Goal: Find specific page/section: Find specific page/section

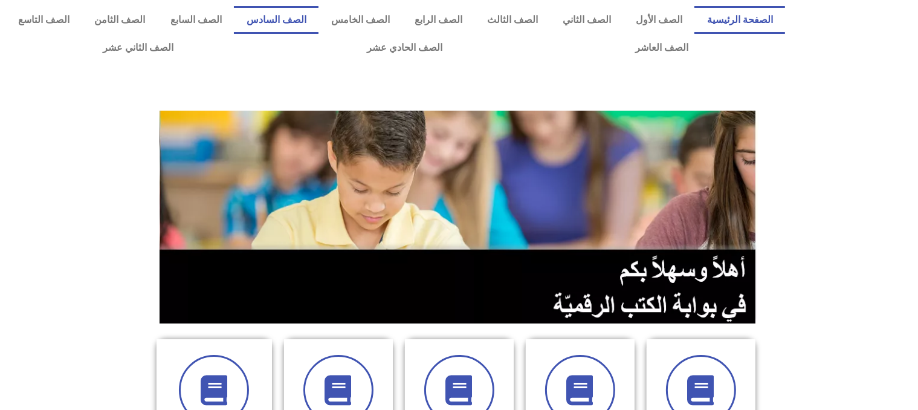
click at [319, 19] on link "الصف السادس" at bounding box center [276, 20] width 85 height 28
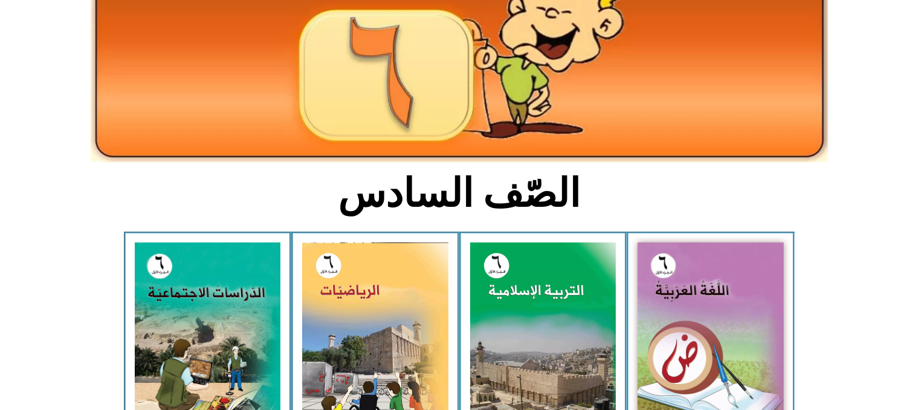
scroll to position [167, 0]
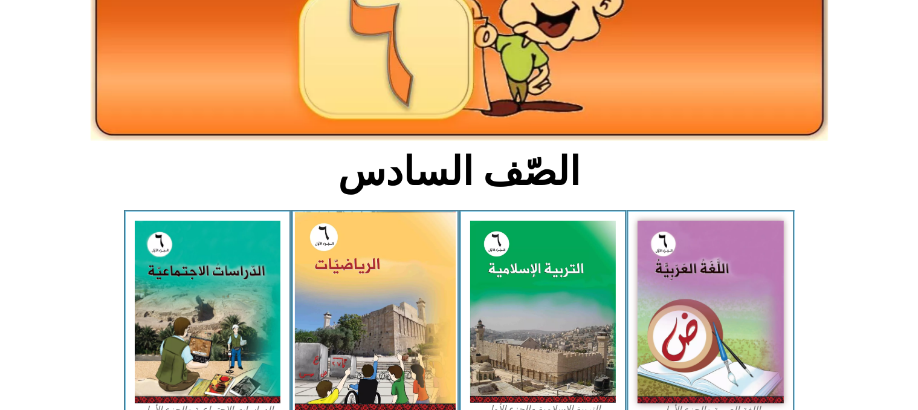
click at [392, 298] on img at bounding box center [375, 312] width 161 height 200
drag, startPoint x: 392, startPoint y: 298, endPoint x: 320, endPoint y: 266, distance: 78.8
click at [320, 266] on img at bounding box center [375, 312] width 161 height 200
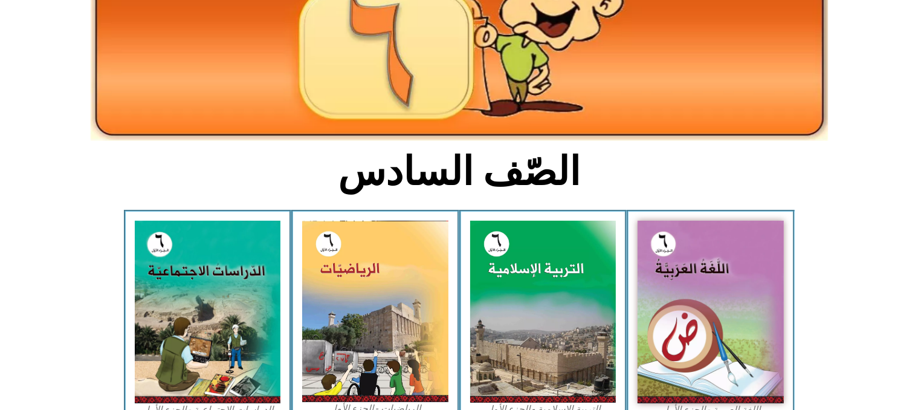
scroll to position [0, 0]
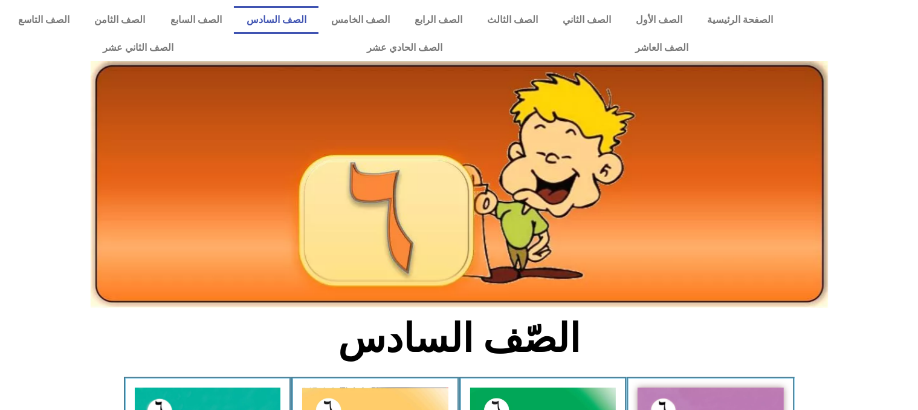
click at [319, 23] on link "الصف السادس" at bounding box center [276, 20] width 85 height 28
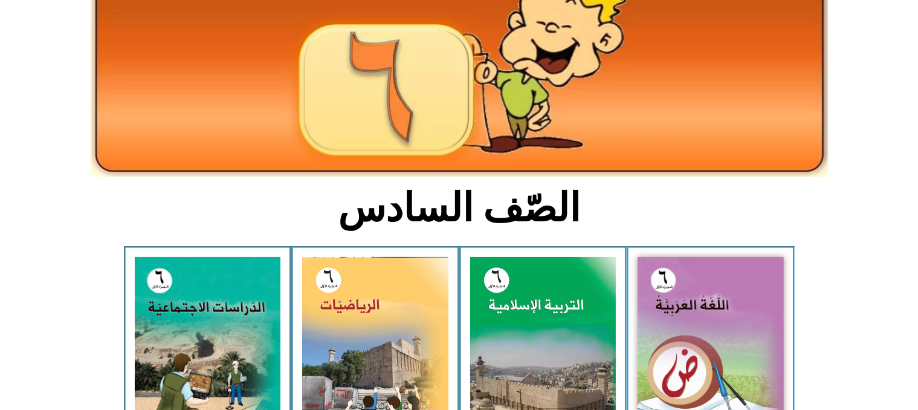
scroll to position [222, 0]
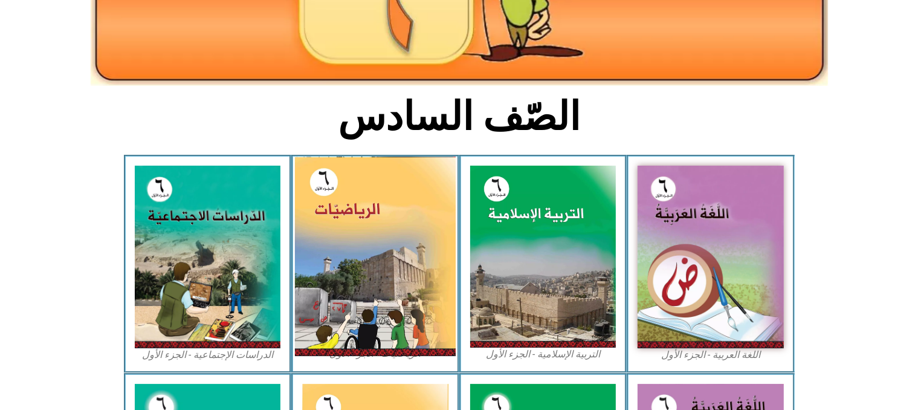
click at [357, 238] on img at bounding box center [375, 257] width 161 height 200
click at [390, 203] on img at bounding box center [375, 257] width 161 height 200
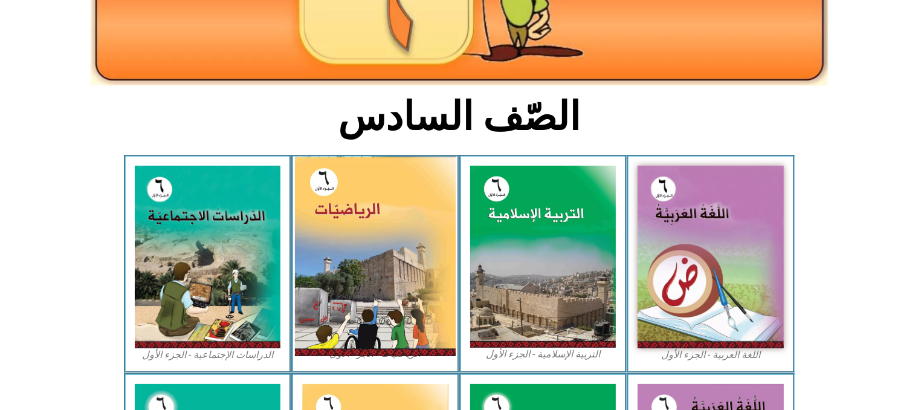
click at [375, 228] on img at bounding box center [375, 257] width 161 height 200
click at [366, 340] on img at bounding box center [375, 257] width 161 height 200
click at [407, 245] on img at bounding box center [375, 257] width 161 height 200
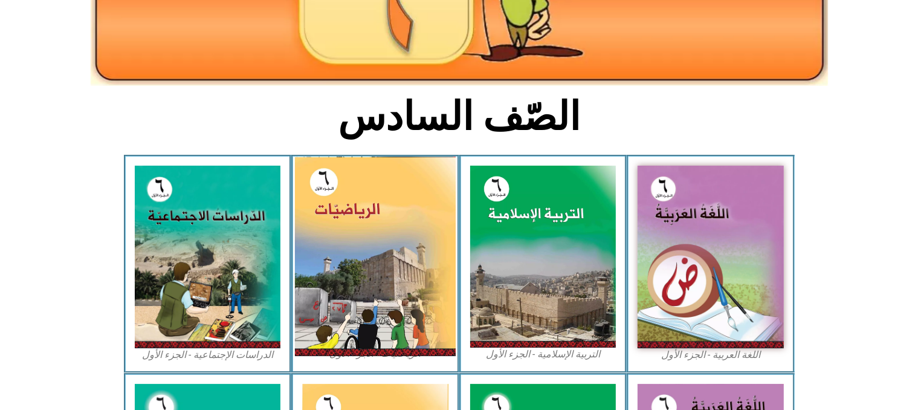
click at [407, 245] on img at bounding box center [375, 257] width 161 height 200
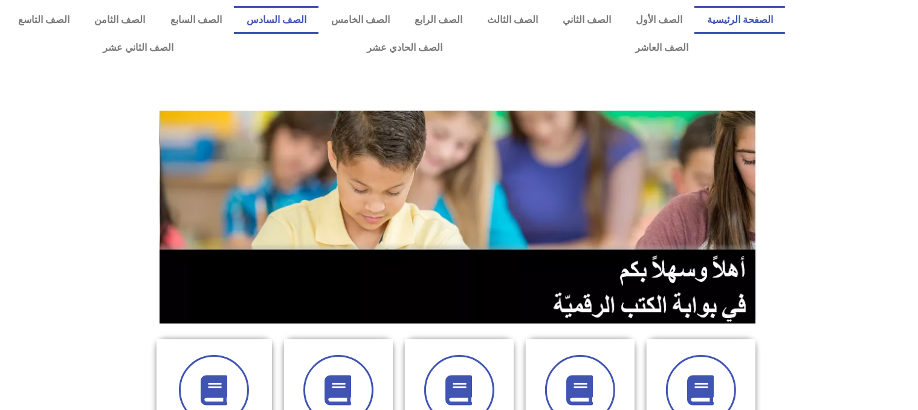
click at [319, 25] on link "الصف السادس" at bounding box center [276, 20] width 85 height 28
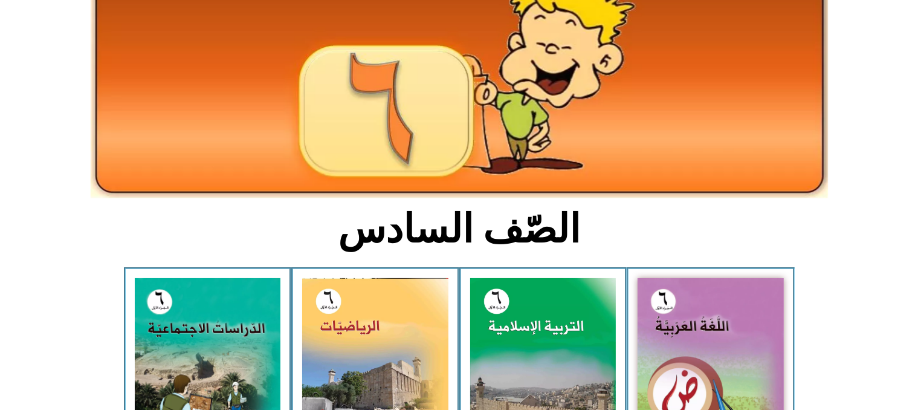
scroll to position [133, 0]
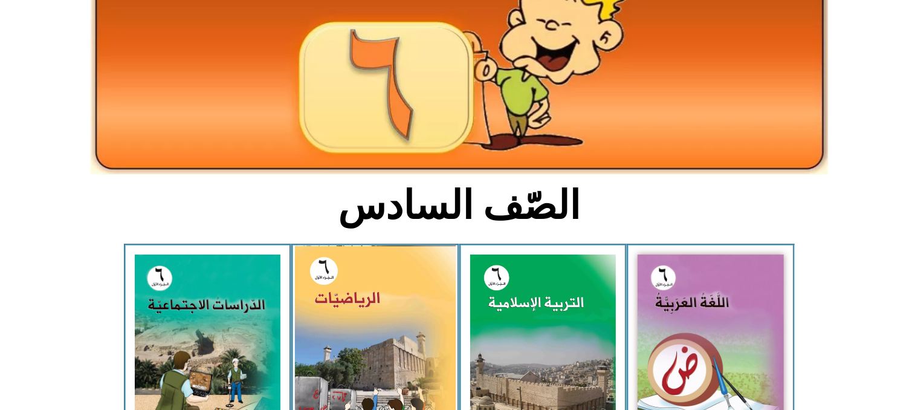
click at [418, 302] on img at bounding box center [375, 345] width 161 height 200
click at [382, 300] on img at bounding box center [375, 345] width 161 height 200
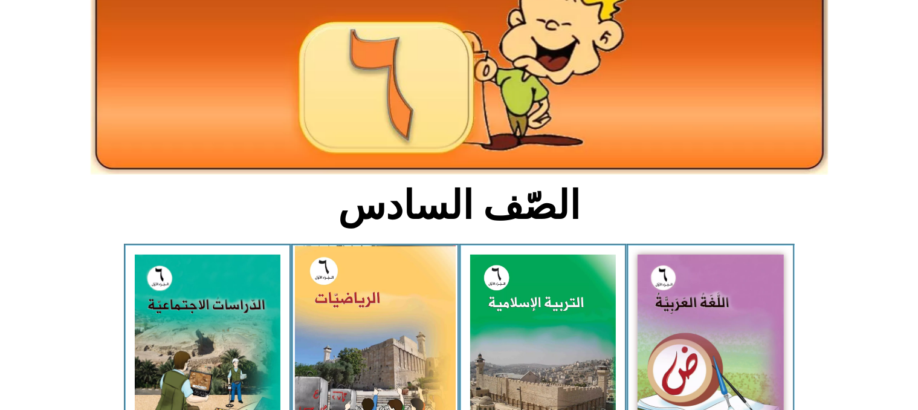
click at [382, 300] on img at bounding box center [375, 345] width 161 height 200
click at [385, 284] on img at bounding box center [375, 345] width 161 height 200
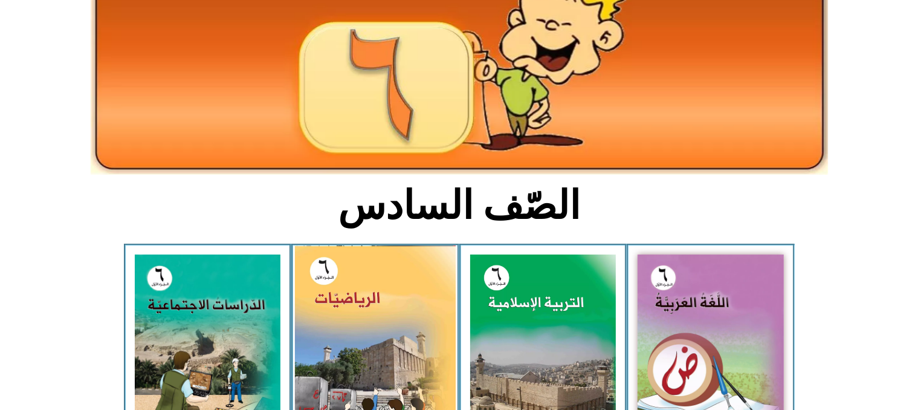
click at [385, 284] on img at bounding box center [375, 345] width 161 height 200
click at [386, 276] on img at bounding box center [375, 345] width 161 height 200
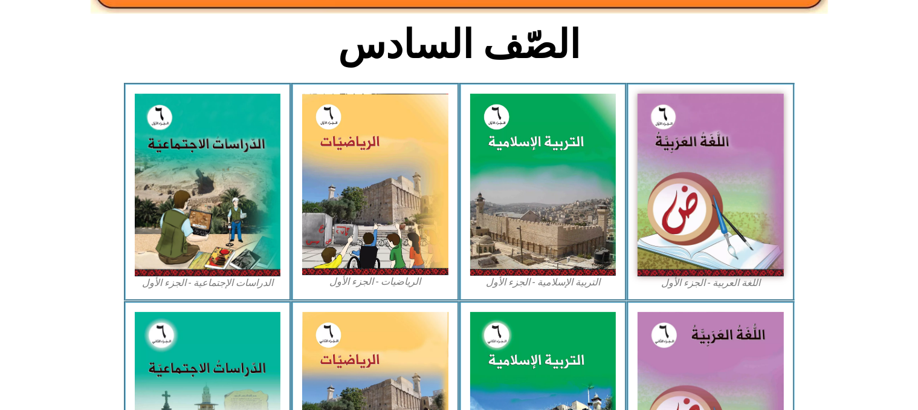
scroll to position [304, 0]
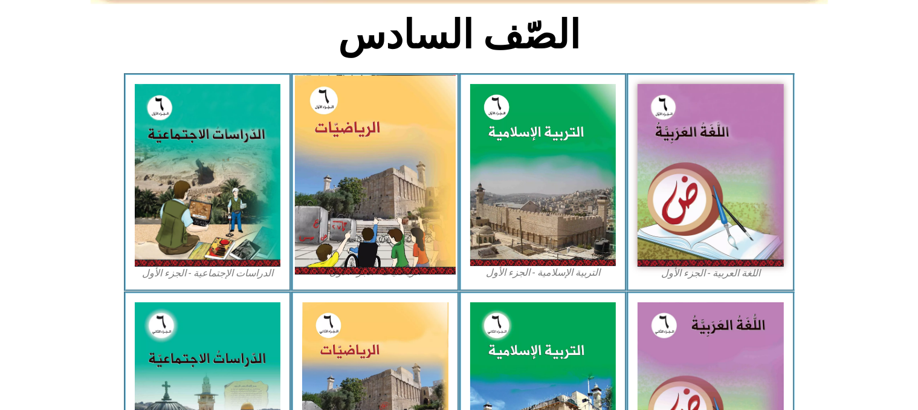
click at [389, 268] on img at bounding box center [375, 175] width 161 height 200
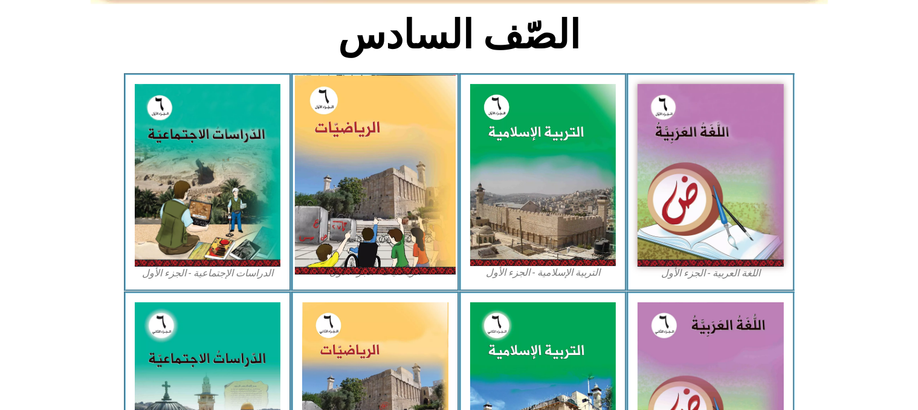
click at [389, 268] on img at bounding box center [375, 175] width 161 height 200
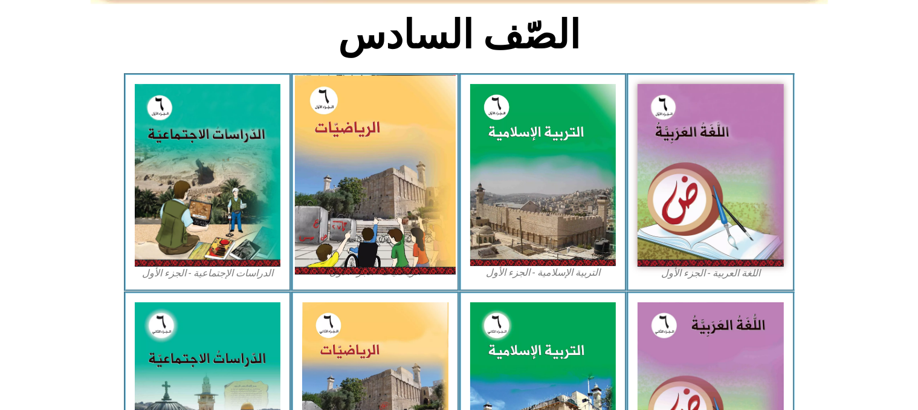
click at [389, 268] on img at bounding box center [375, 175] width 161 height 200
click at [385, 139] on img at bounding box center [375, 175] width 161 height 200
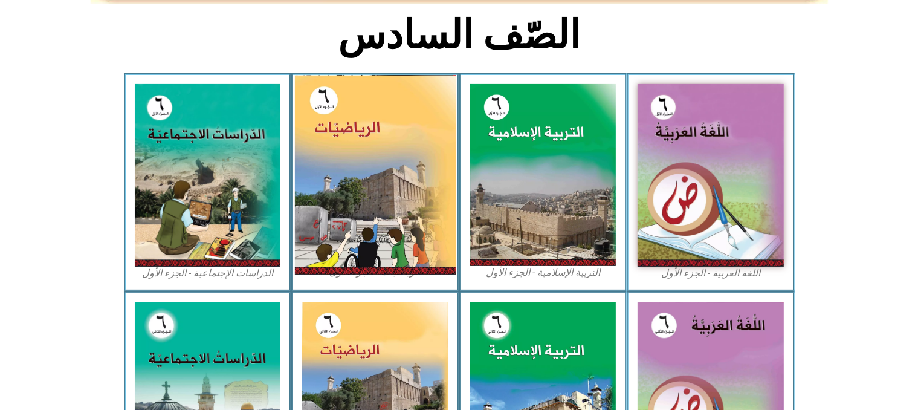
click at [385, 139] on img at bounding box center [375, 175] width 161 height 200
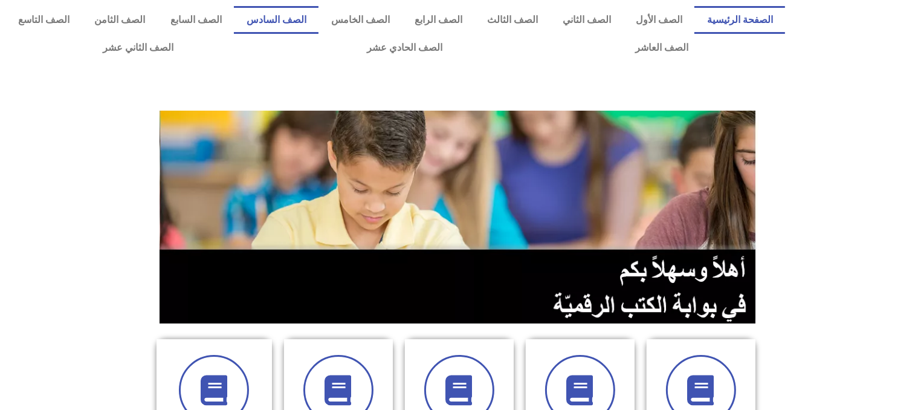
click at [319, 15] on link "الصف السادس" at bounding box center [276, 20] width 85 height 28
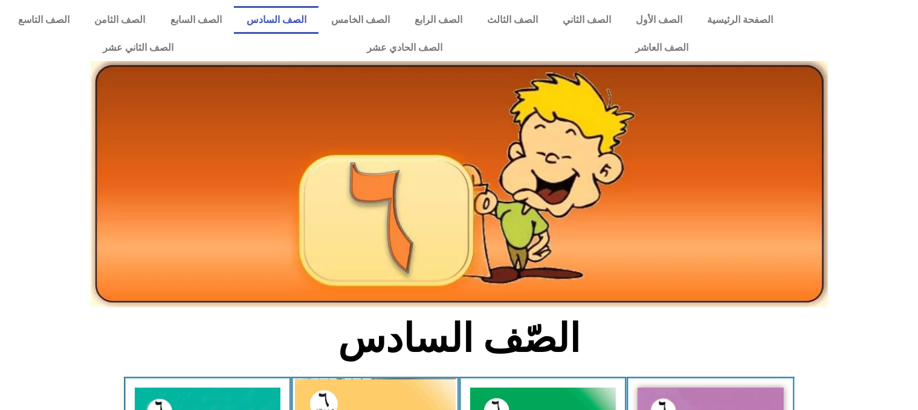
drag, startPoint x: 362, startPoint y: 387, endPoint x: 654, endPoint y: 246, distance: 323.7
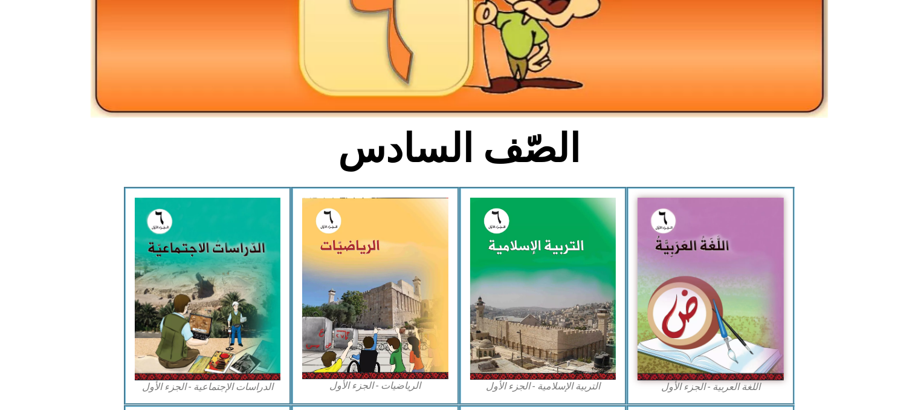
scroll to position [191, 0]
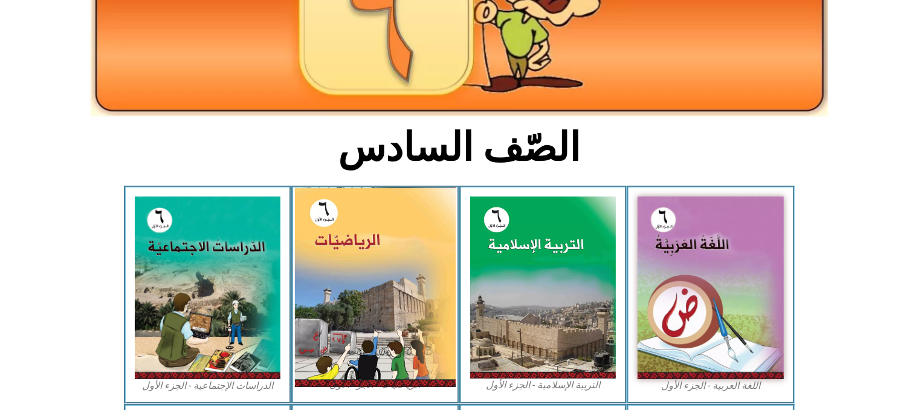
click at [406, 274] on img at bounding box center [375, 287] width 161 height 200
drag, startPoint x: 406, startPoint y: 274, endPoint x: 414, endPoint y: 271, distance: 8.2
click at [414, 271] on img at bounding box center [375, 287] width 161 height 200
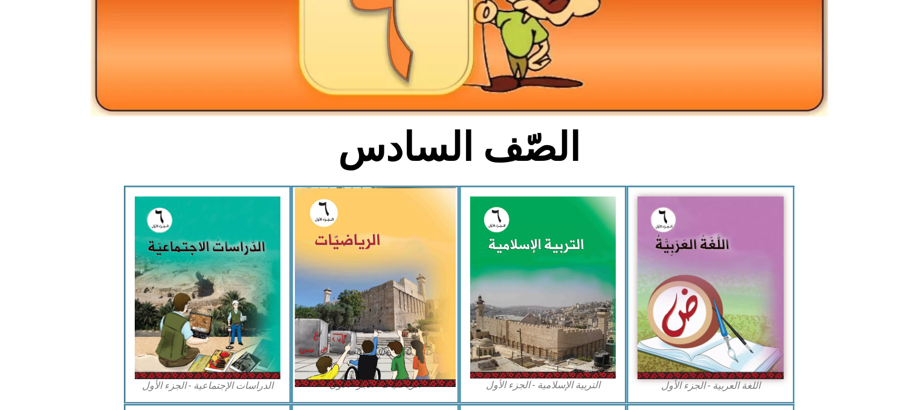
click at [414, 271] on img at bounding box center [375, 287] width 161 height 200
click at [414, 272] on img at bounding box center [375, 287] width 161 height 200
click at [388, 231] on img at bounding box center [375, 287] width 161 height 200
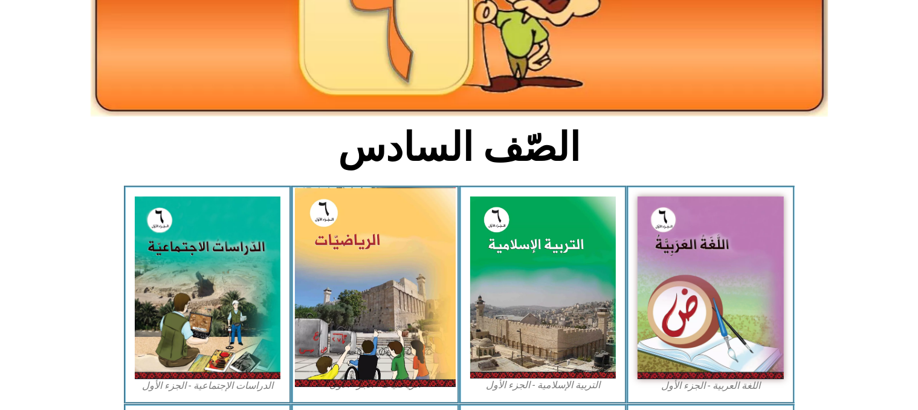
click at [388, 231] on img at bounding box center [375, 287] width 161 height 200
